Goal: Information Seeking & Learning: Learn about a topic

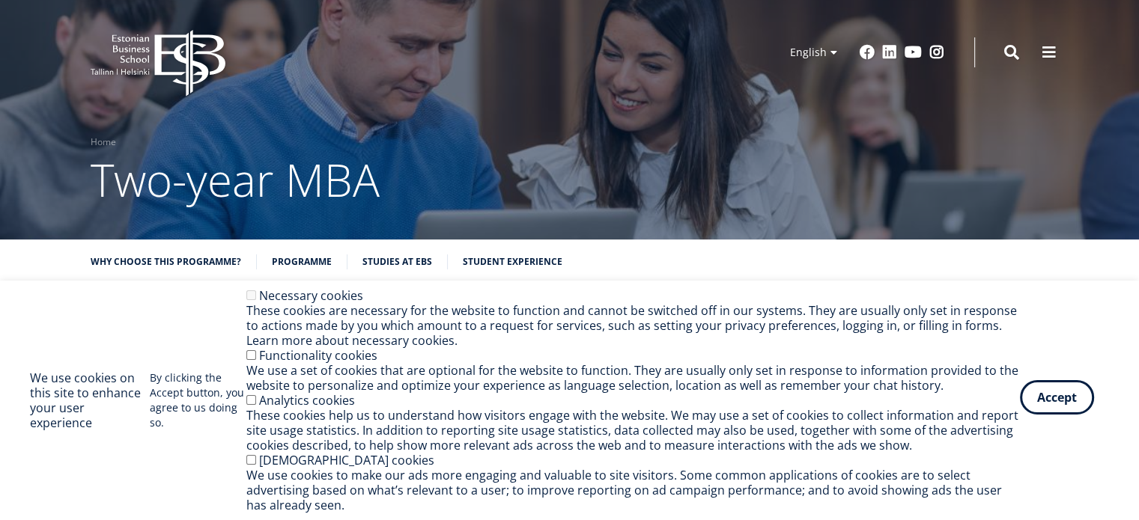
drag, startPoint x: 0, startPoint y: 0, endPoint x: 1045, endPoint y: 403, distance: 1120.2
click at [1045, 403] on button "Accept" at bounding box center [1057, 397] width 74 height 34
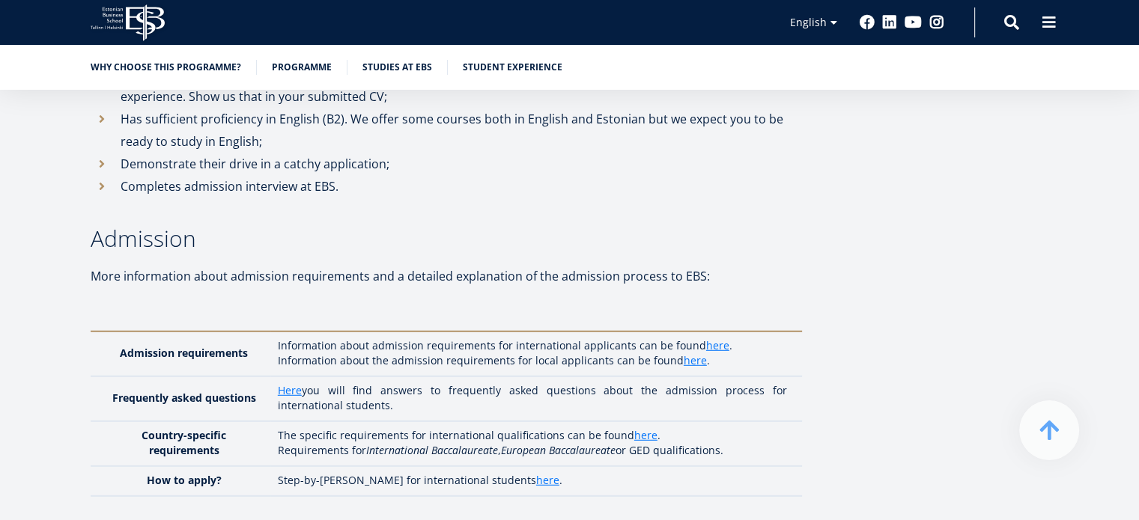
scroll to position [4090, 0]
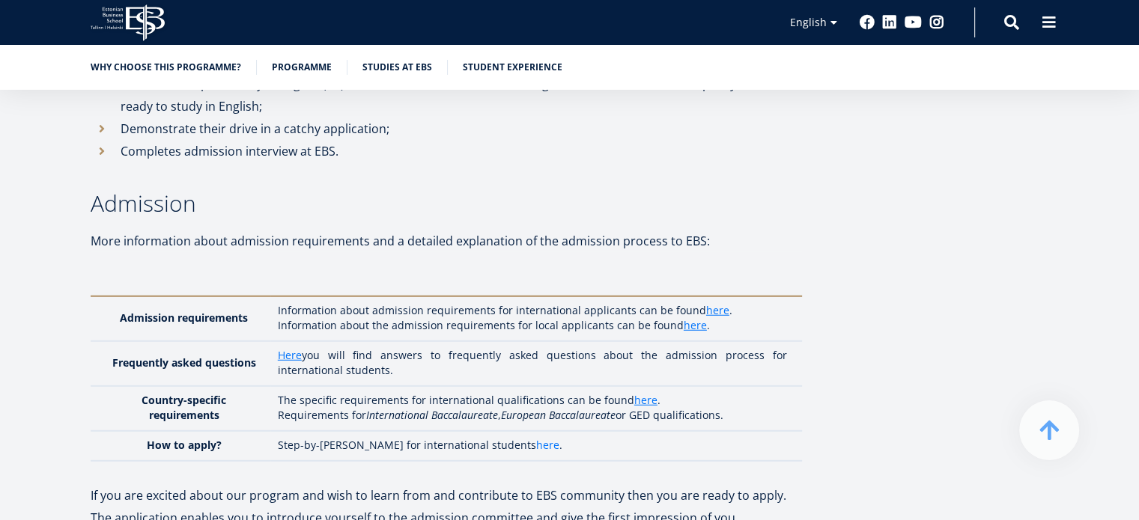
click at [536, 438] on link "here" at bounding box center [547, 445] width 23 height 15
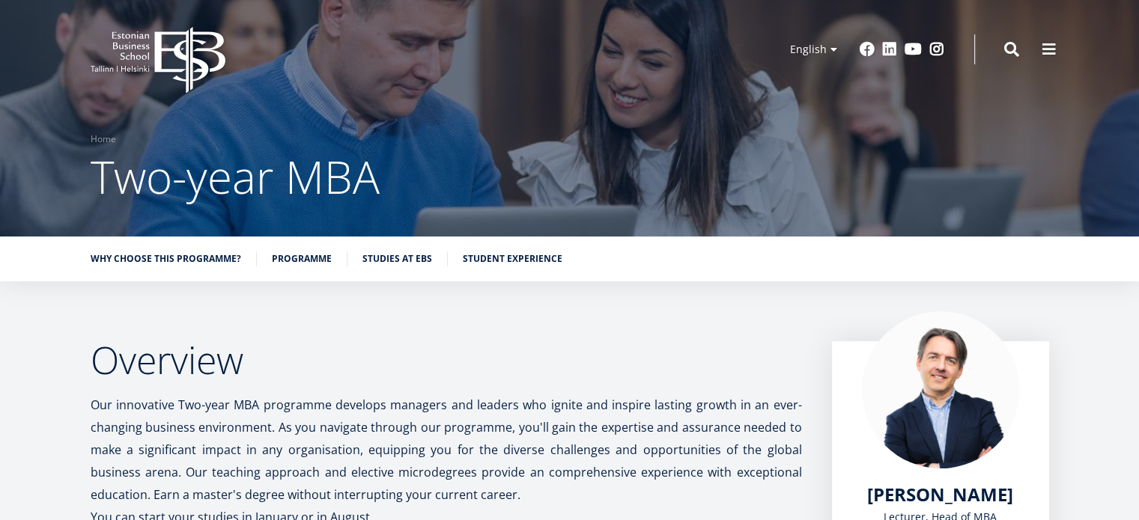
scroll to position [0, 0]
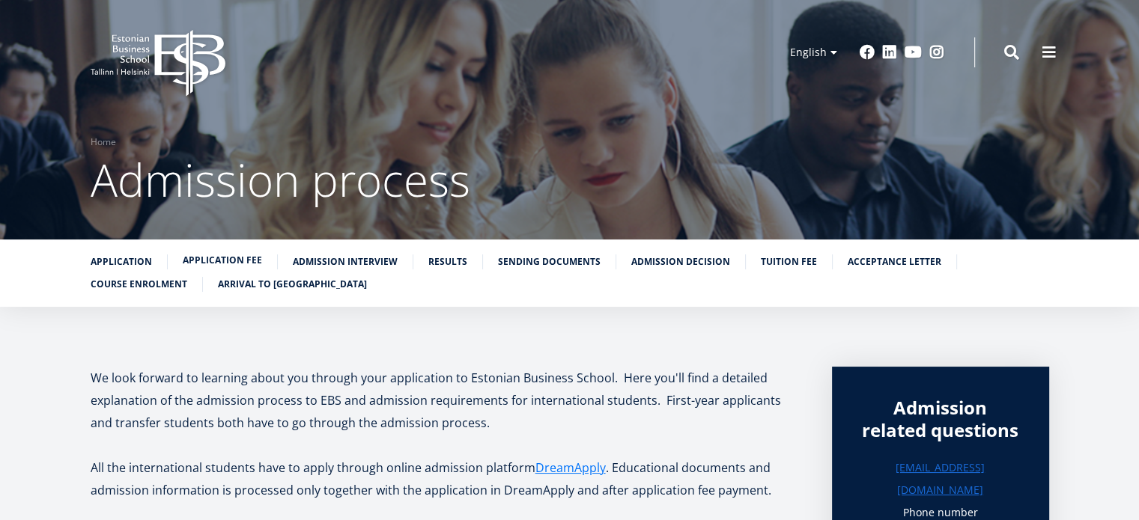
click at [241, 255] on link "Application fee" at bounding box center [222, 260] width 79 height 15
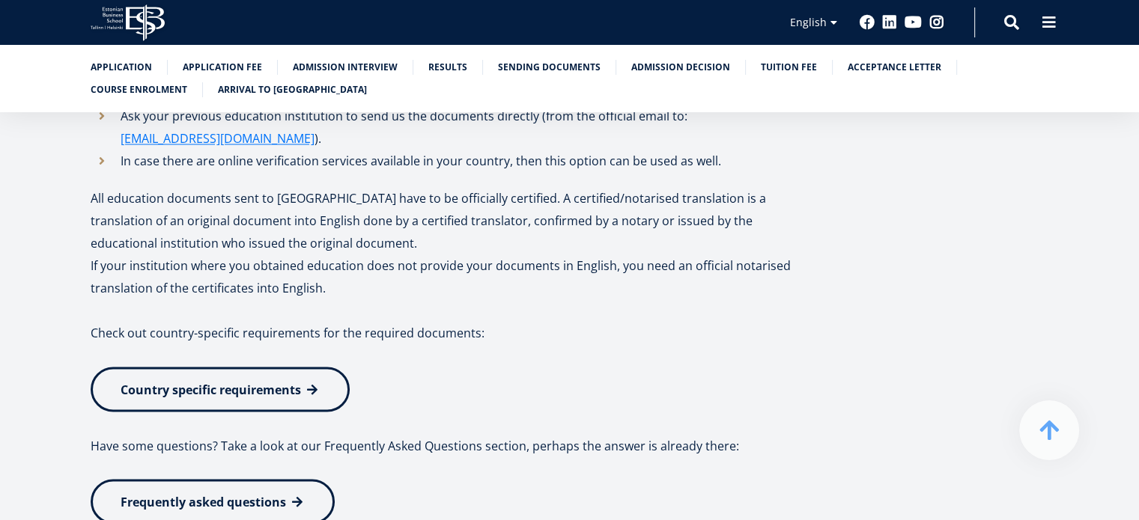
scroll to position [2515, 0]
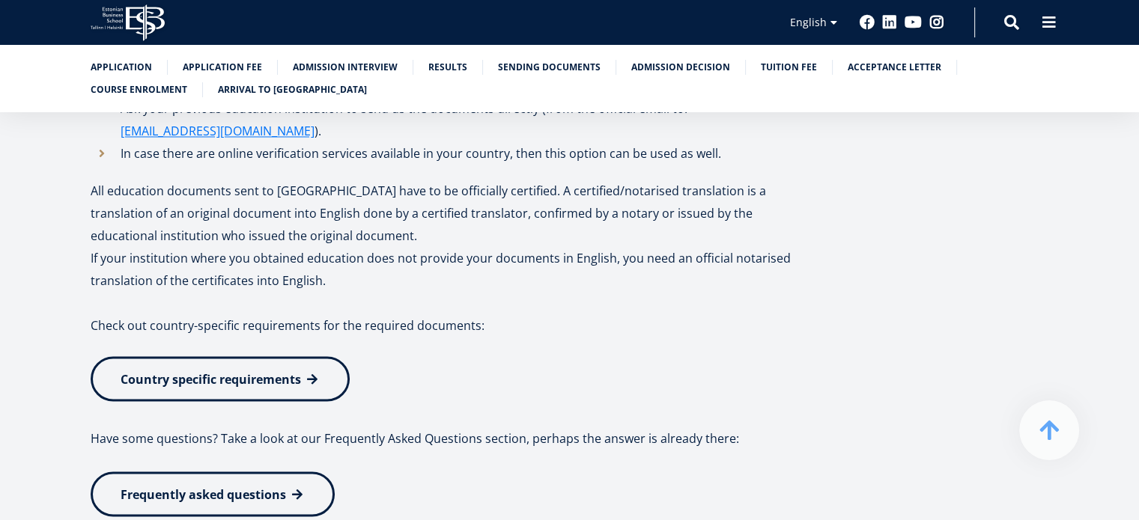
click at [226, 371] on span "Country specific requirements" at bounding box center [211, 379] width 180 height 16
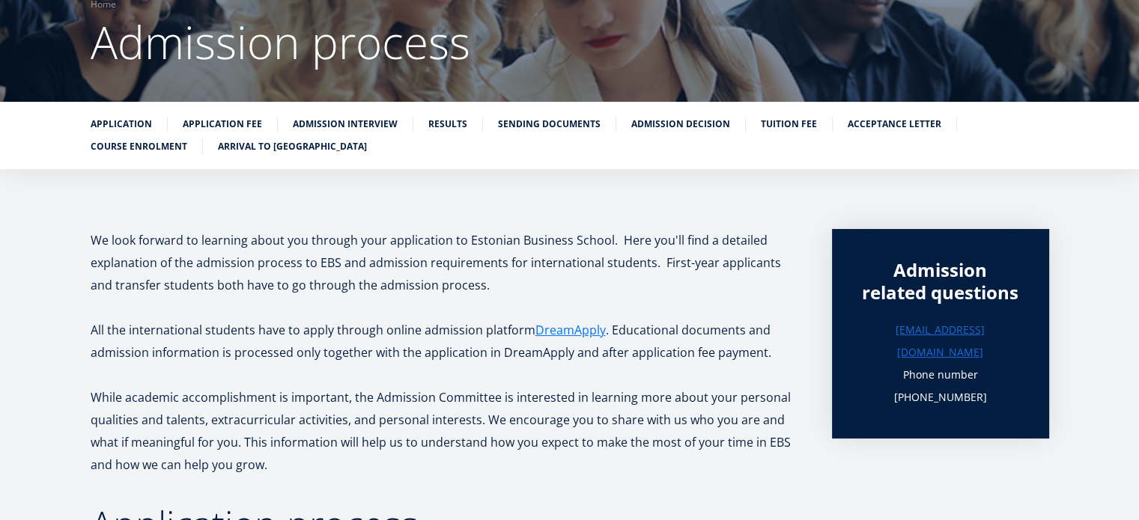
scroll to position [137, 0]
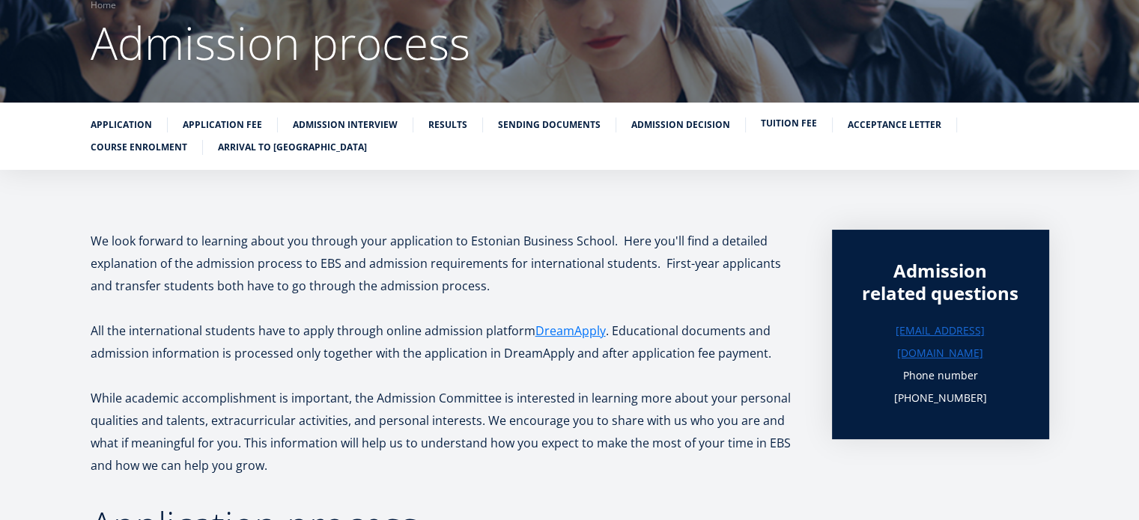
click at [770, 119] on link "Tuition fee" at bounding box center [789, 123] width 56 height 15
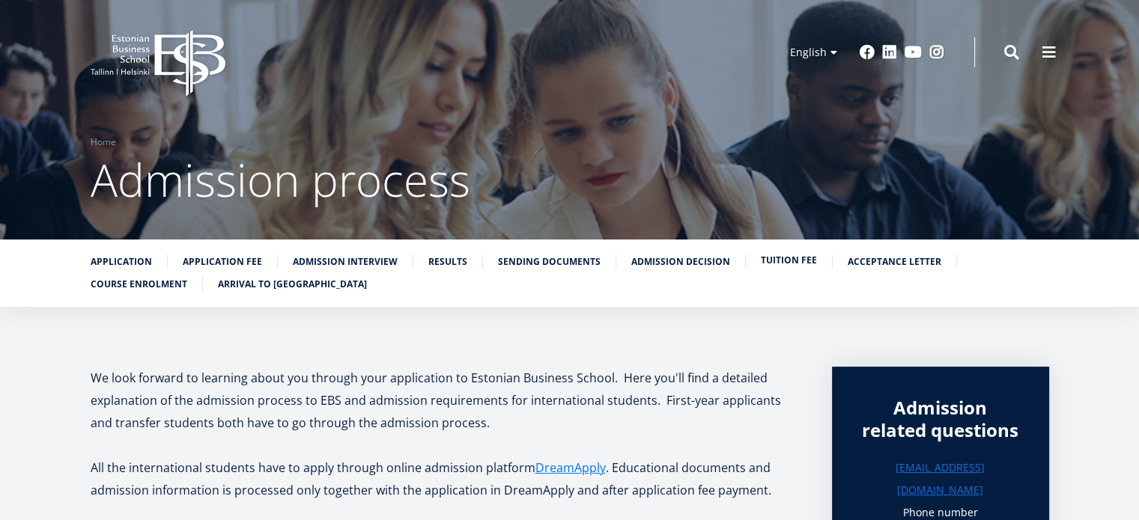
click at [761, 260] on link "Tuition fee" at bounding box center [789, 260] width 56 height 15
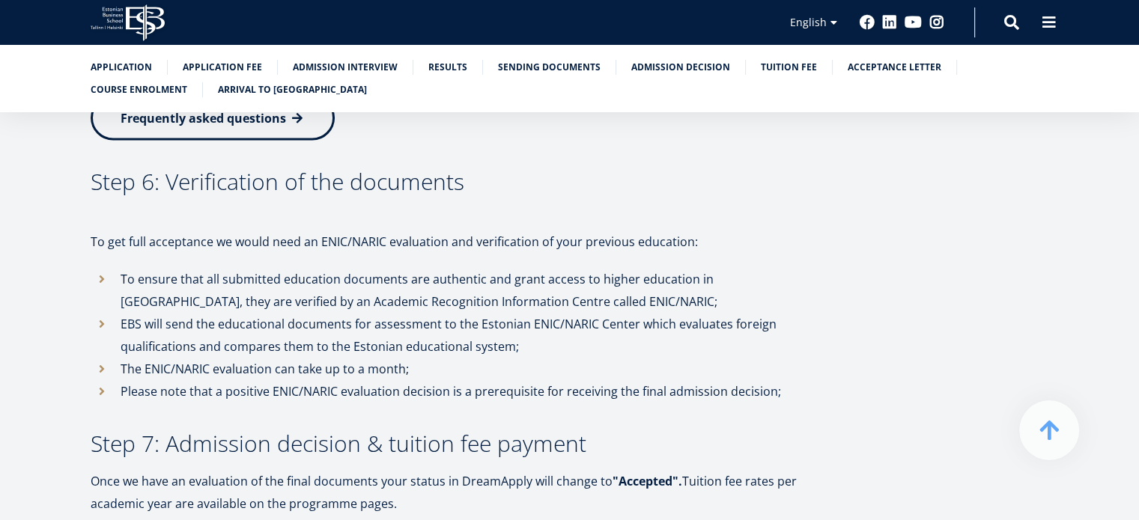
scroll to position [2806, 0]
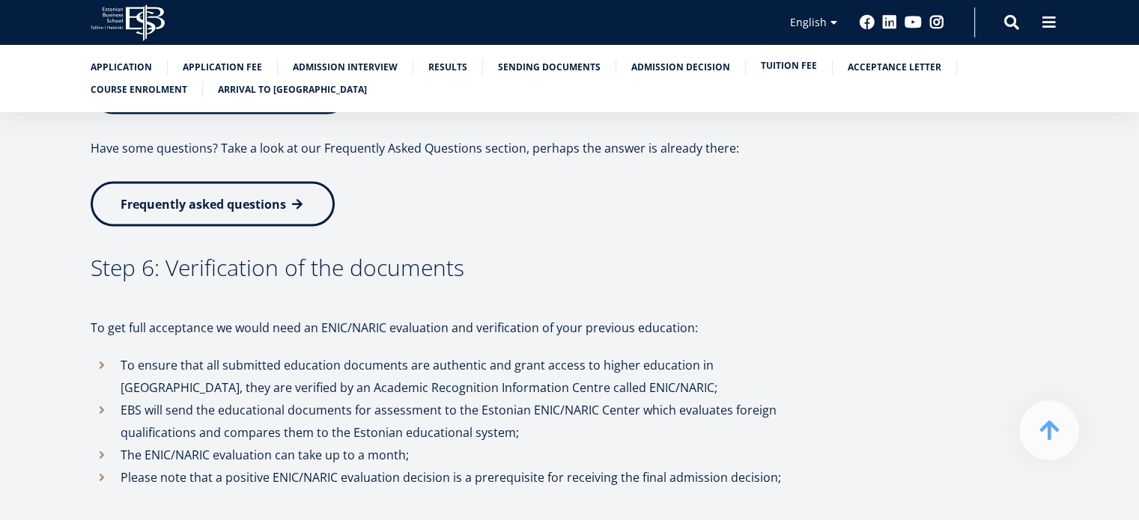
click at [776, 68] on link "Tuition fee" at bounding box center [789, 65] width 56 height 15
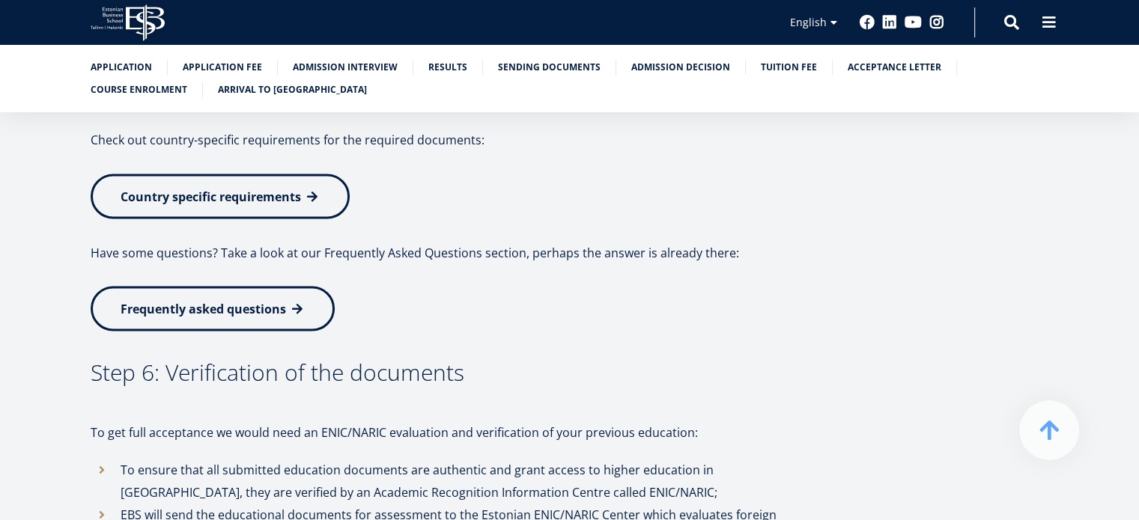
scroll to position [2731, 0]
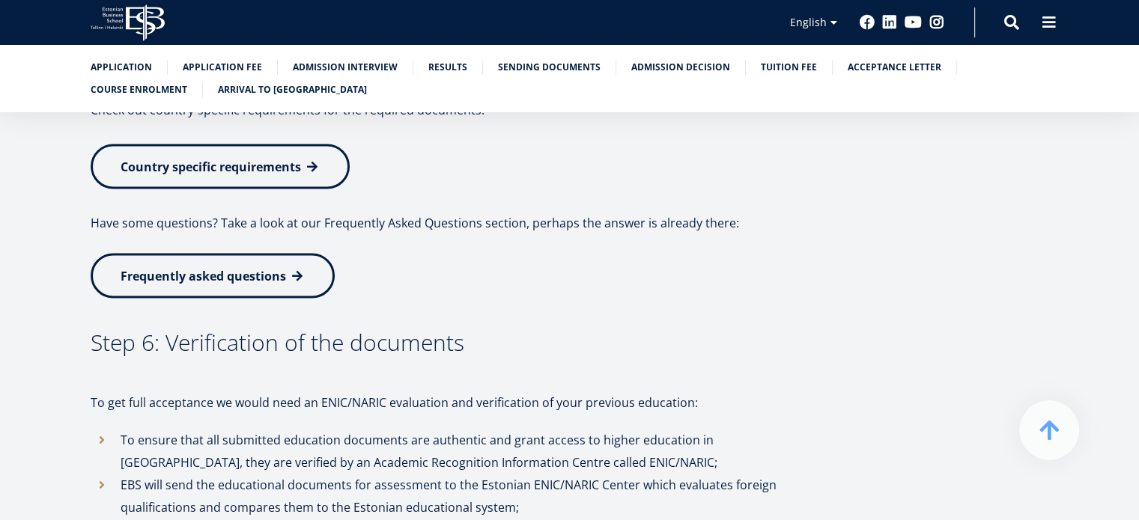
click at [267, 267] on span "Frequently asked questions" at bounding box center [203, 275] width 165 height 16
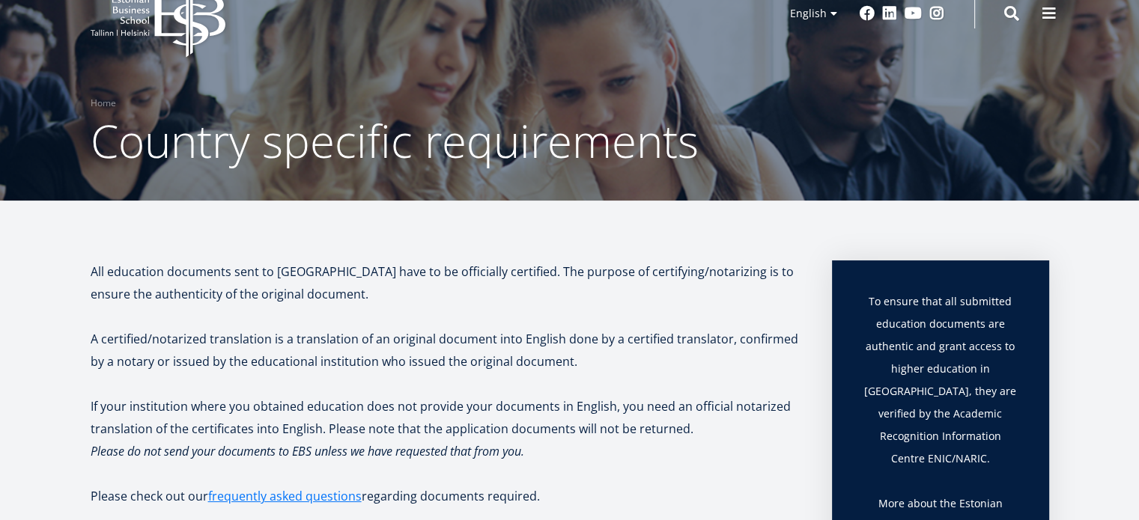
scroll to position [30, 0]
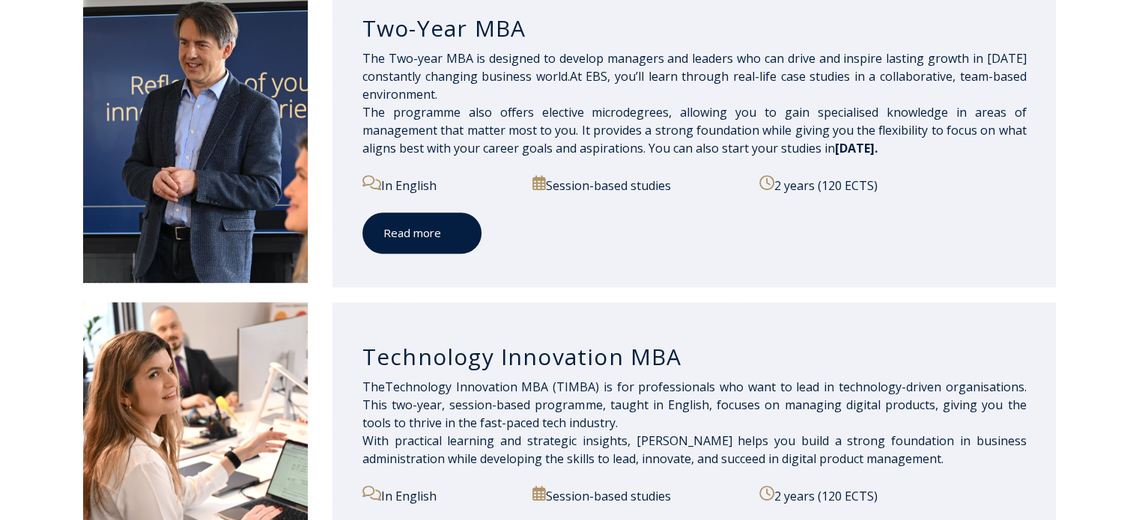
scroll to position [823, 0]
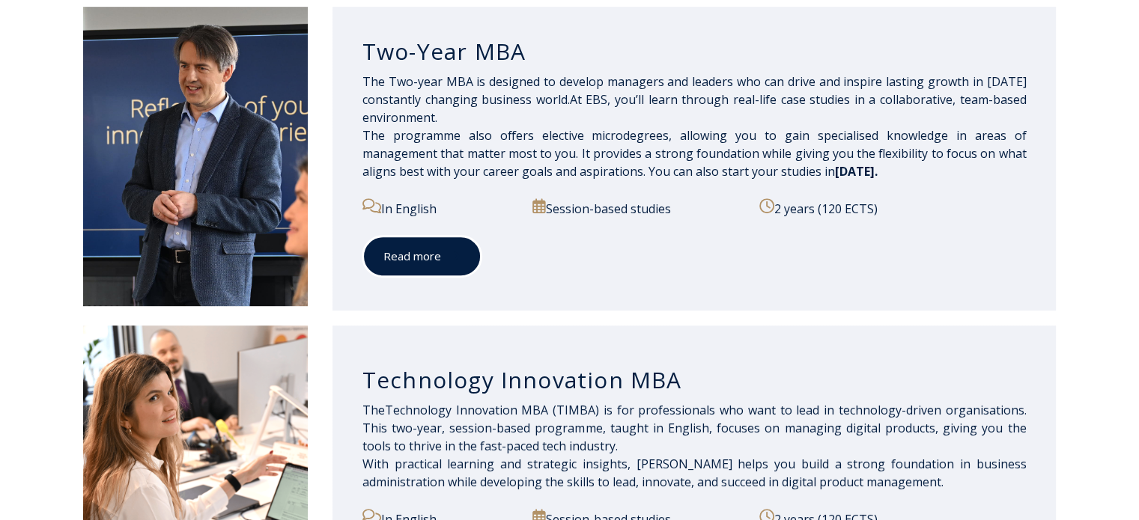
click at [409, 255] on link "Read more" at bounding box center [421, 256] width 119 height 41
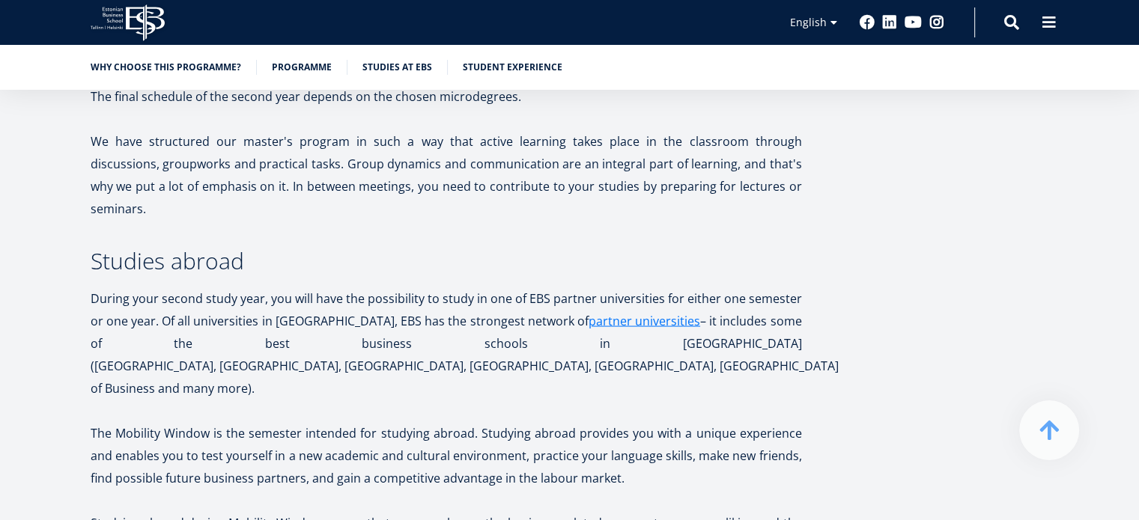
scroll to position [2770, 0]
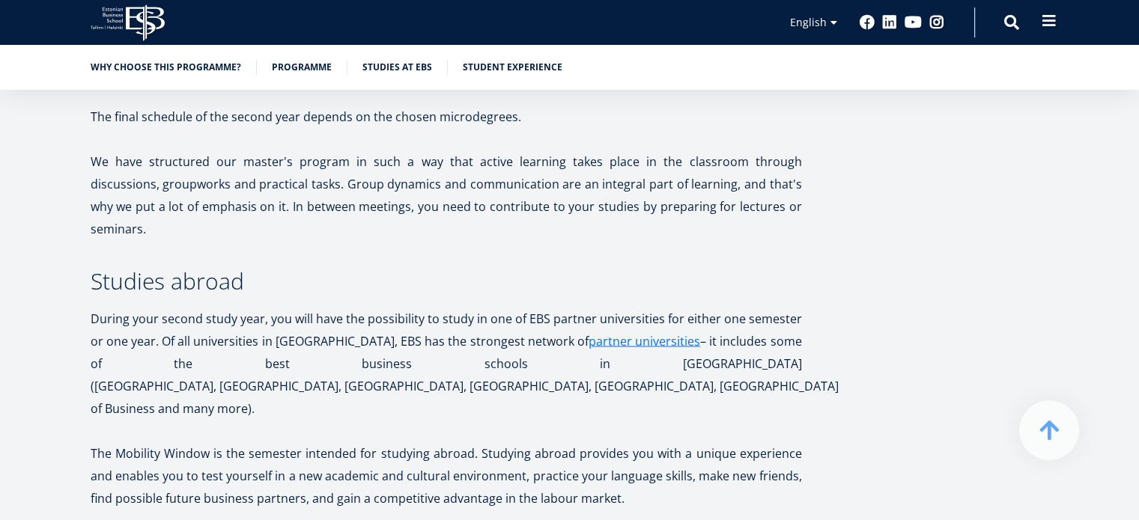
click at [1043, 19] on span at bounding box center [1048, 20] width 15 height 15
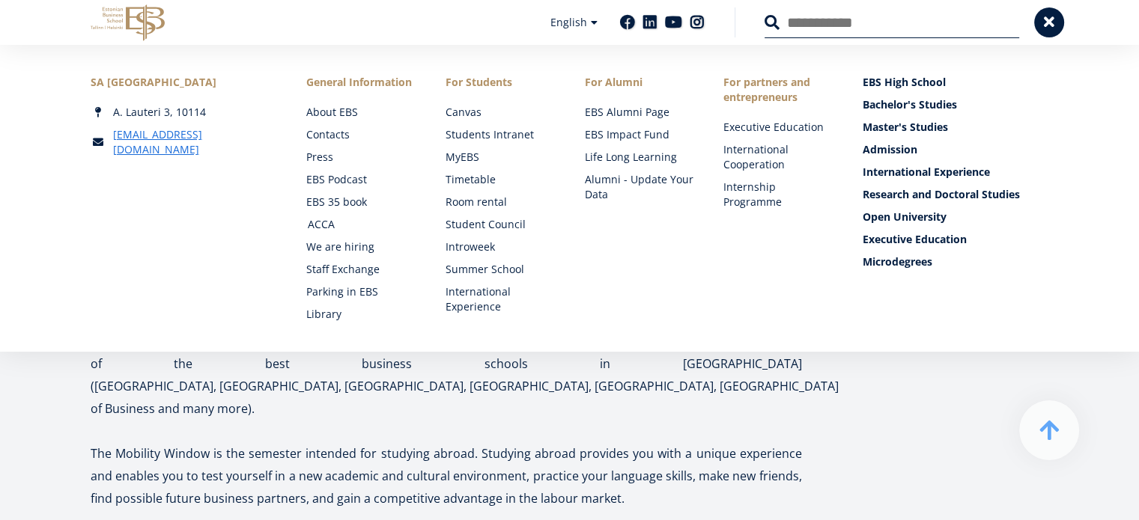
click at [315, 225] on link "ACCA" at bounding box center [362, 224] width 109 height 15
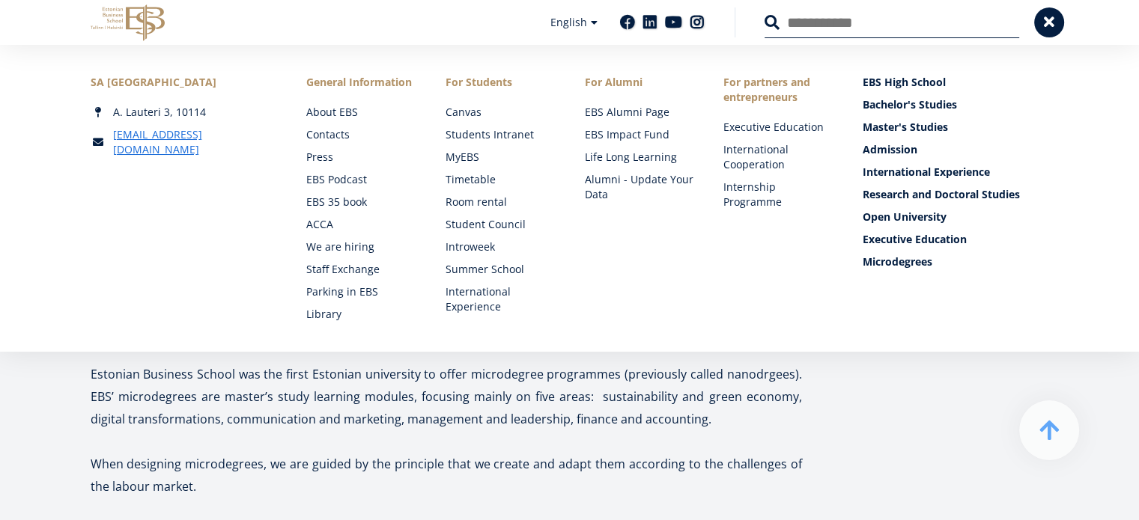
scroll to position [1946, 0]
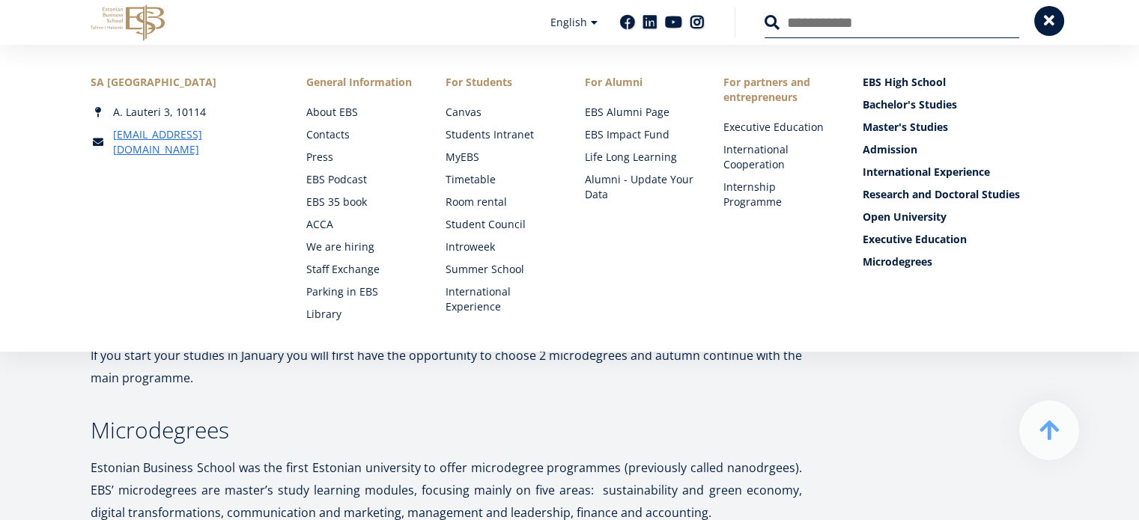
click at [1043, 26] on span at bounding box center [1048, 20] width 15 height 15
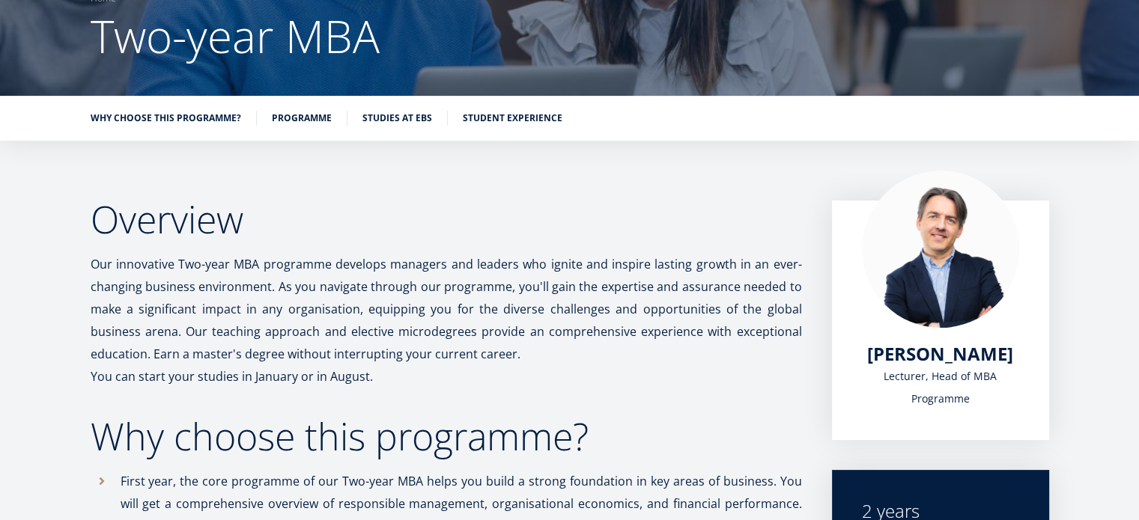
scroll to position [135, 0]
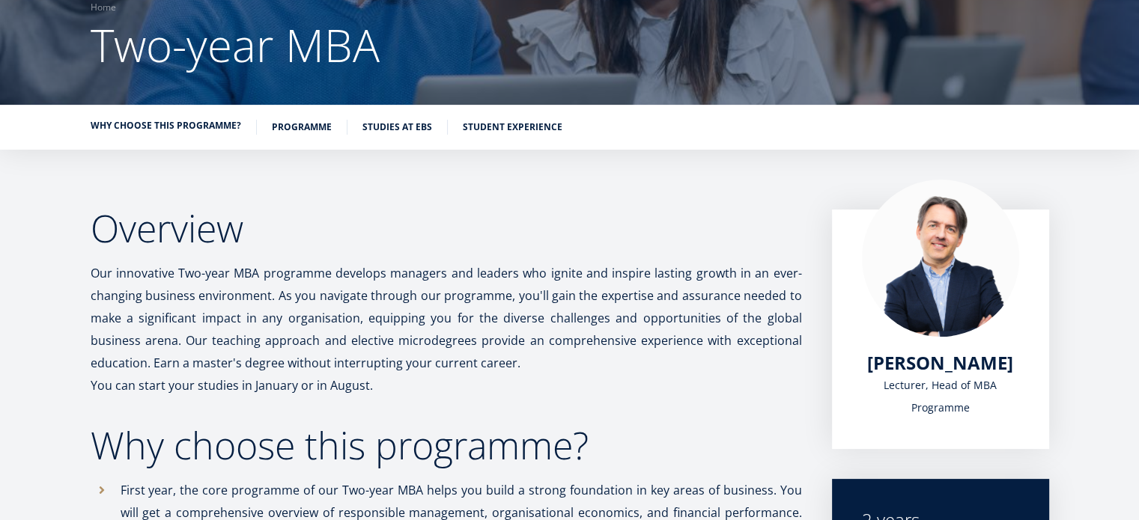
click at [195, 126] on link "Why choose this programme?" at bounding box center [166, 125] width 150 height 15
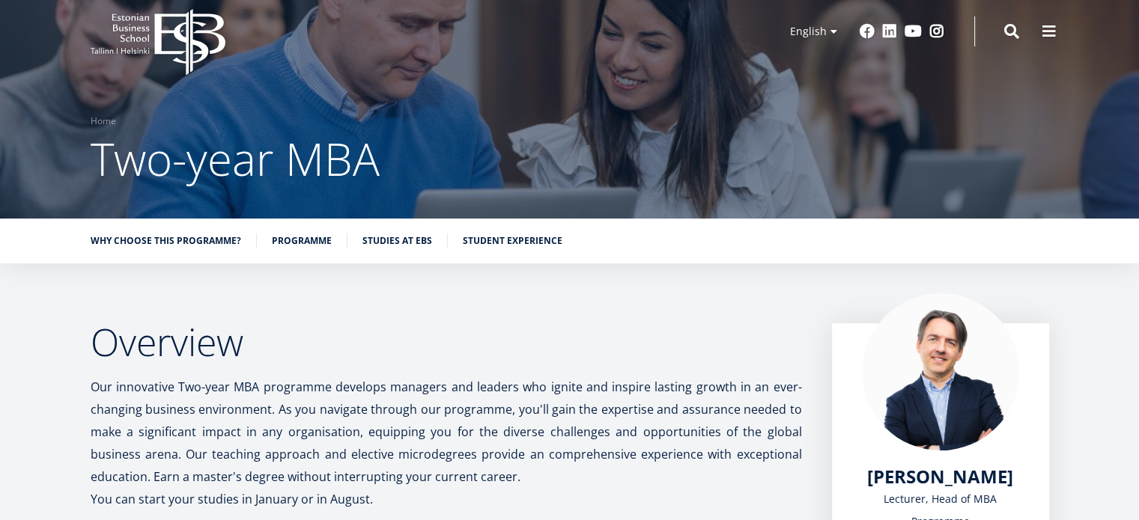
scroll to position [3, 0]
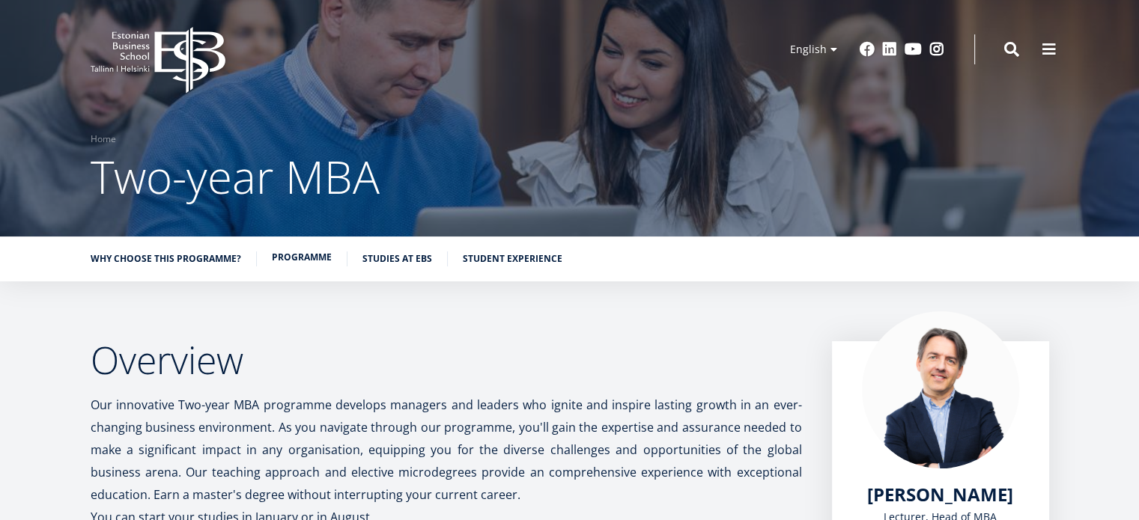
click at [310, 262] on link "Programme" at bounding box center [302, 257] width 60 height 15
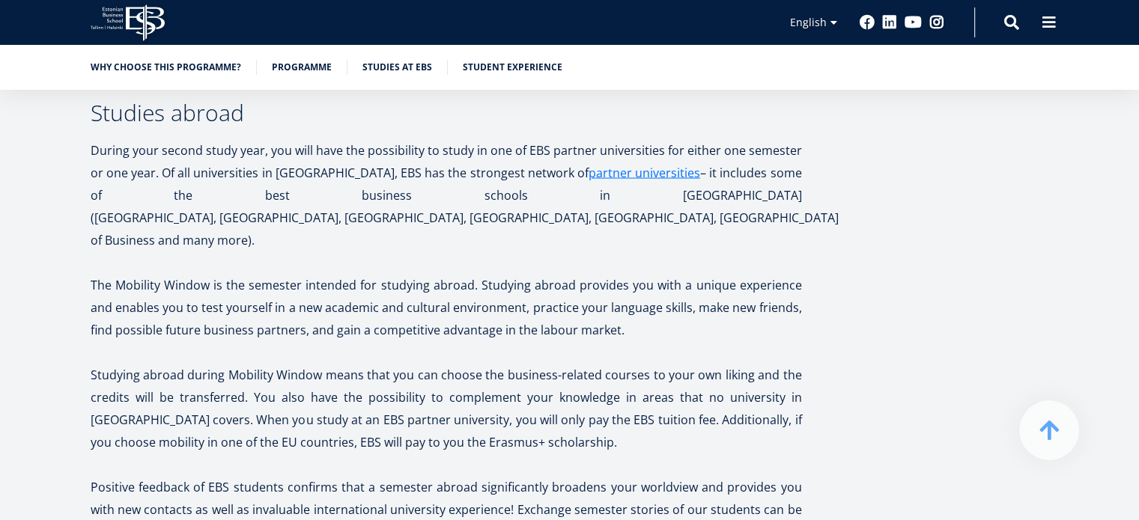
scroll to position [2935, 0]
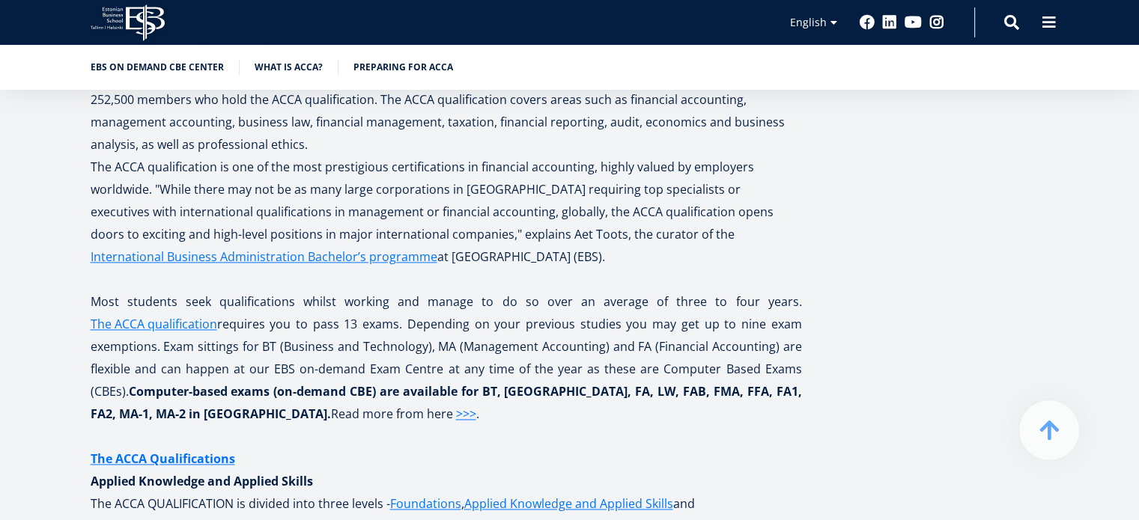
scroll to position [2096, 0]
